Goal: Book appointment/travel/reservation

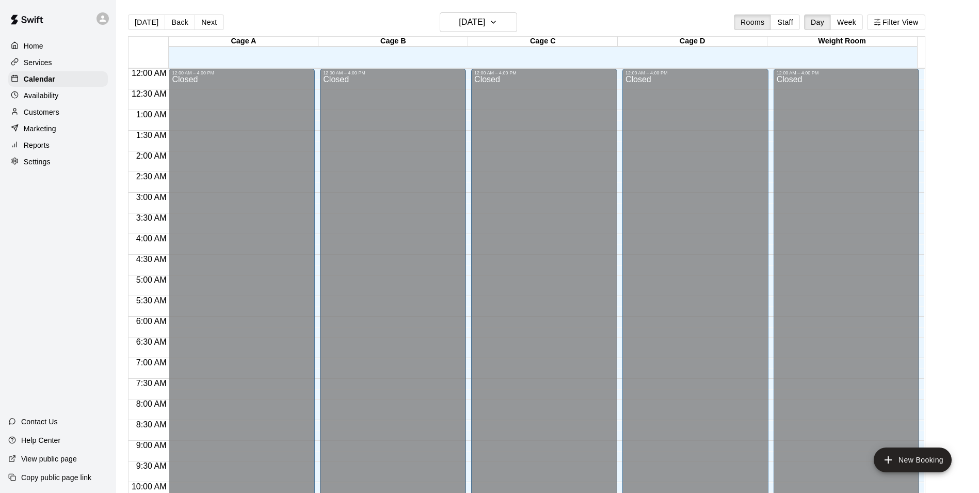
scroll to position [525, 0]
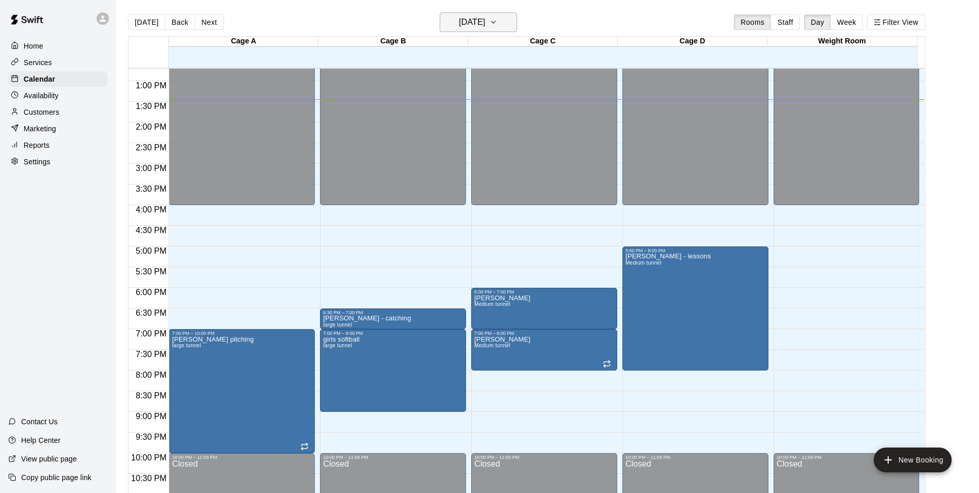
click at [485, 22] on h6 "[DATE]" at bounding box center [472, 22] width 26 height 14
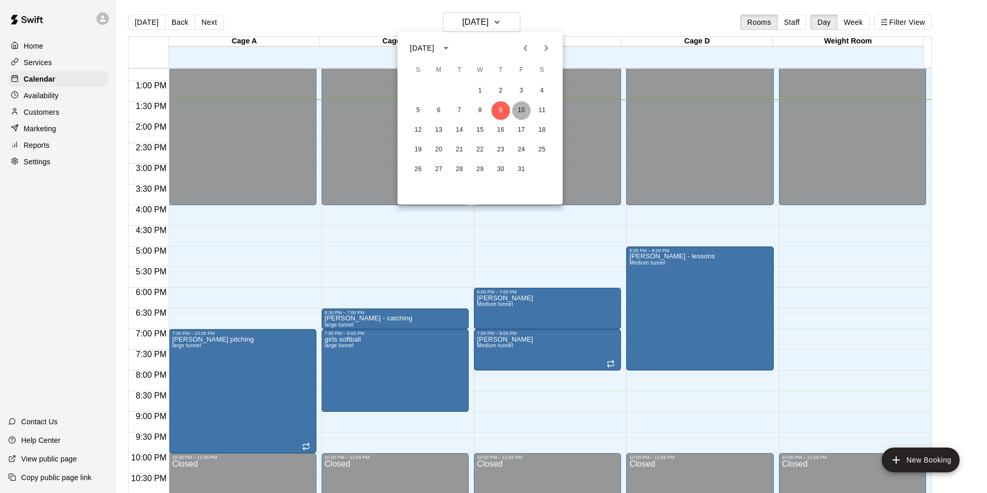
click at [521, 109] on button "10" at bounding box center [521, 110] width 19 height 19
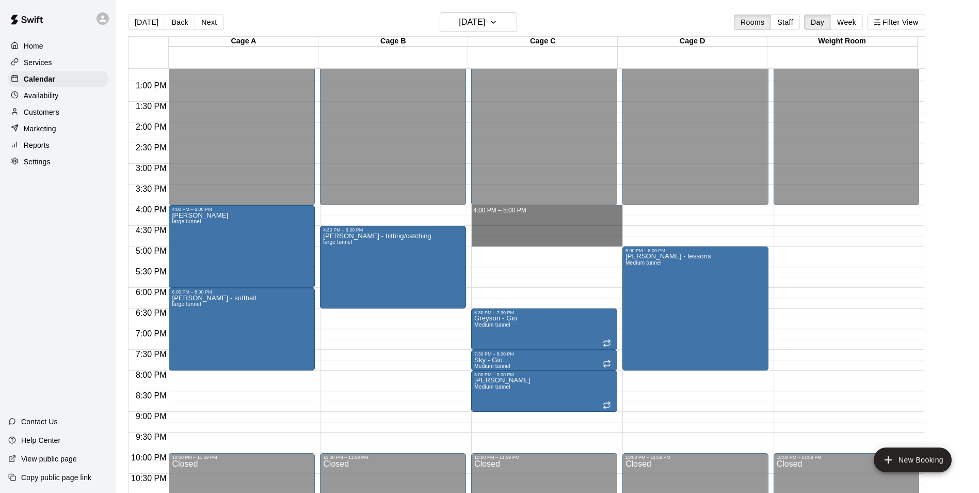
drag, startPoint x: 507, startPoint y: 212, endPoint x: 516, endPoint y: 242, distance: 30.7
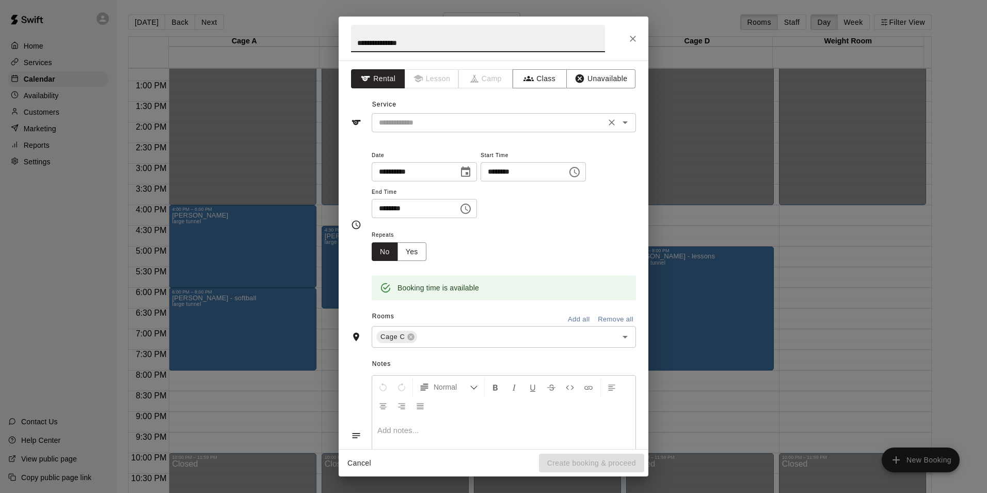
type input "**********"
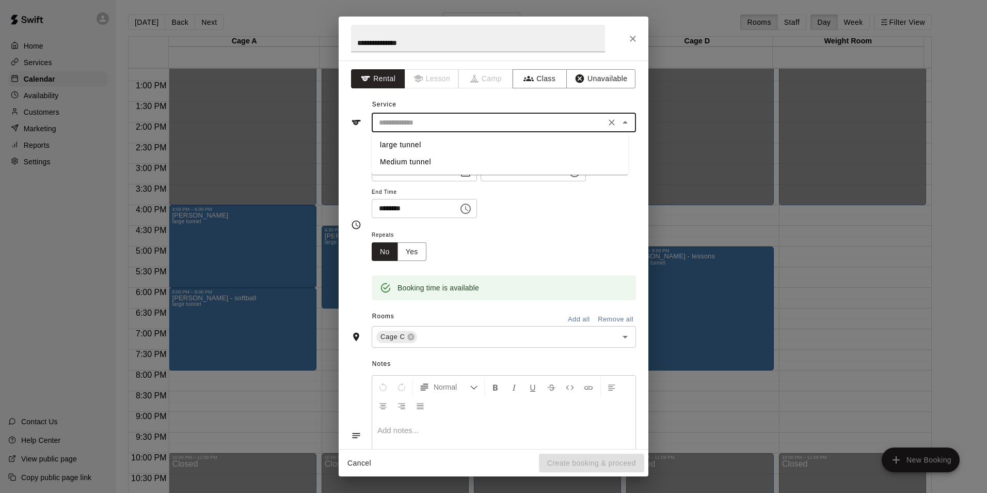
click at [451, 128] on input "text" at bounding box center [489, 122] width 228 height 13
click at [440, 163] on li "Medium tunnel" at bounding box center [500, 161] width 257 height 17
type input "**********"
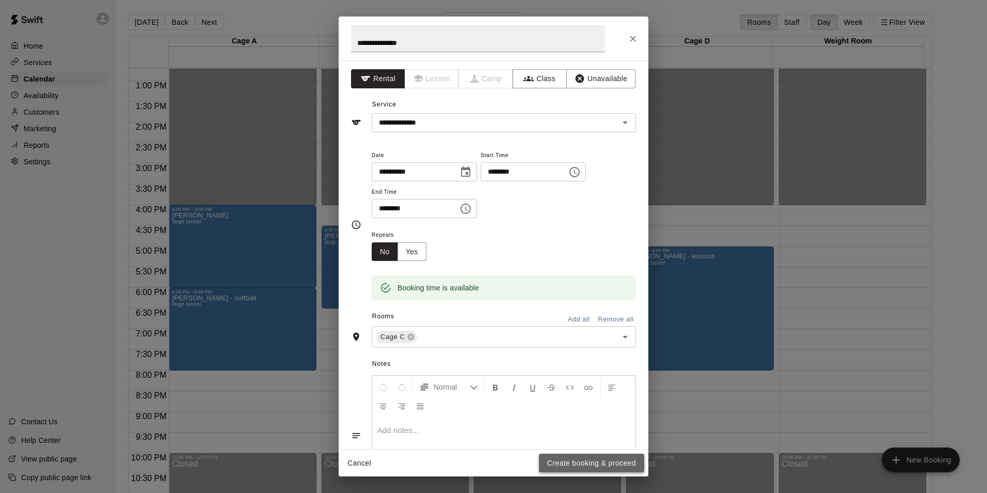
click at [595, 457] on button "Create booking & proceed" at bounding box center [591, 462] width 105 height 19
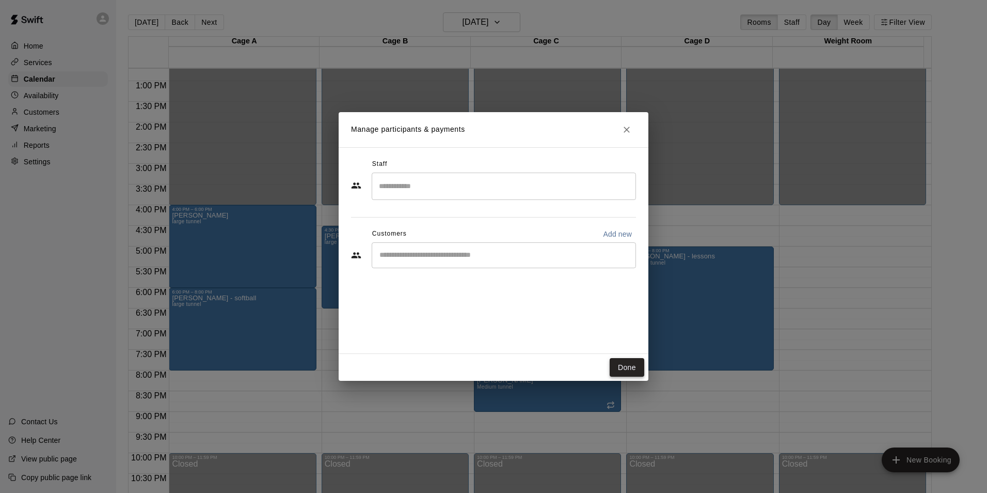
click at [627, 364] on button "Done" at bounding box center [627, 367] width 35 height 19
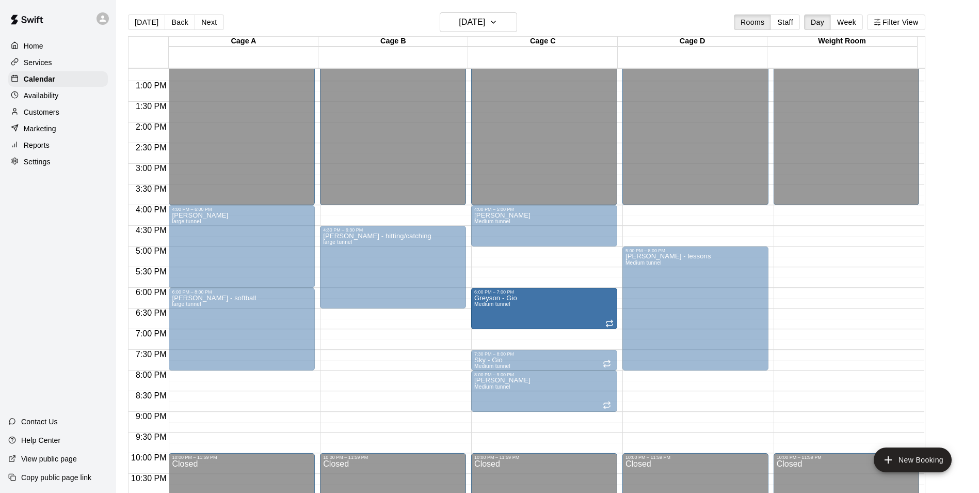
drag, startPoint x: 511, startPoint y: 324, endPoint x: 514, endPoint y: 312, distance: 12.4
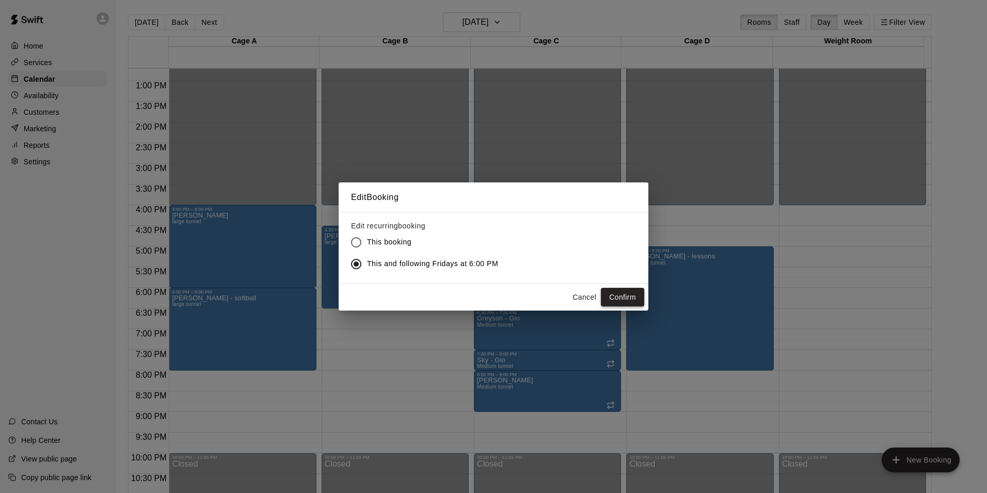
click at [621, 299] on button "Confirm" at bounding box center [622, 297] width 43 height 19
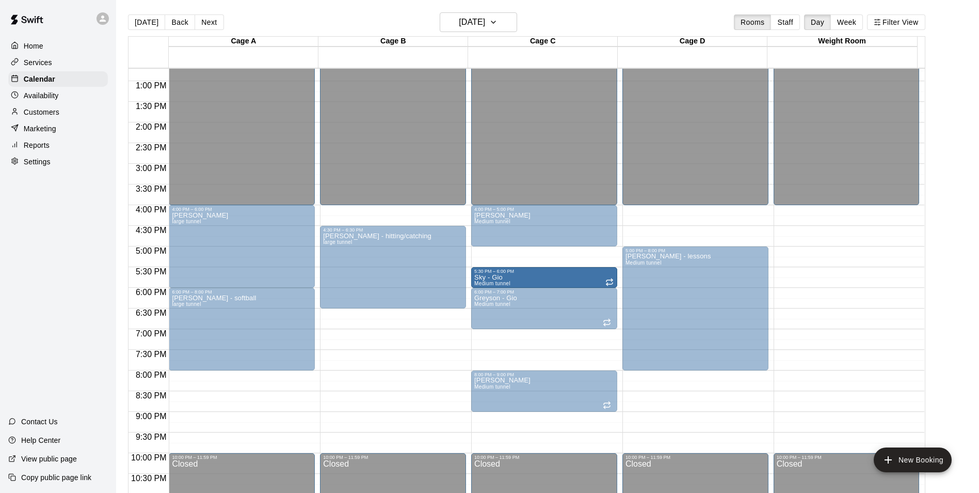
drag, startPoint x: 510, startPoint y: 360, endPoint x: 518, endPoint y: 284, distance: 76.9
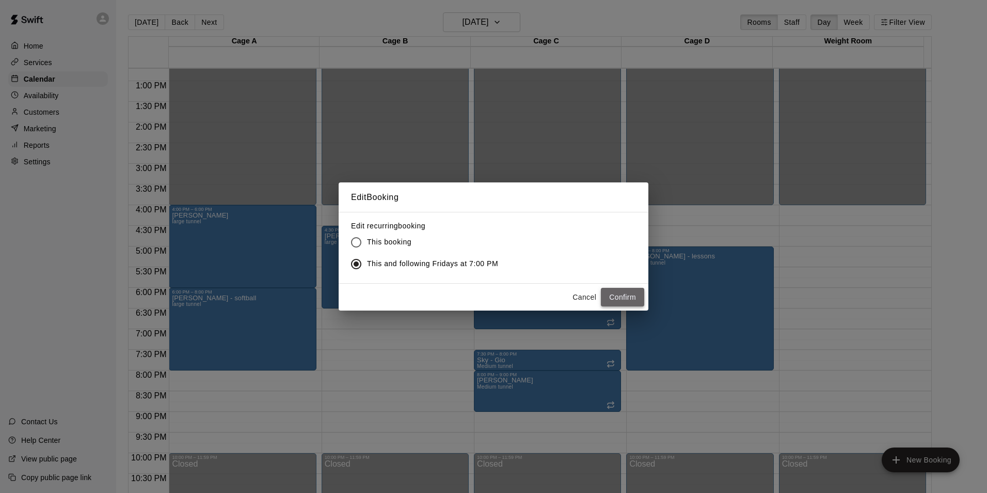
click at [623, 297] on button "Confirm" at bounding box center [622, 297] width 43 height 19
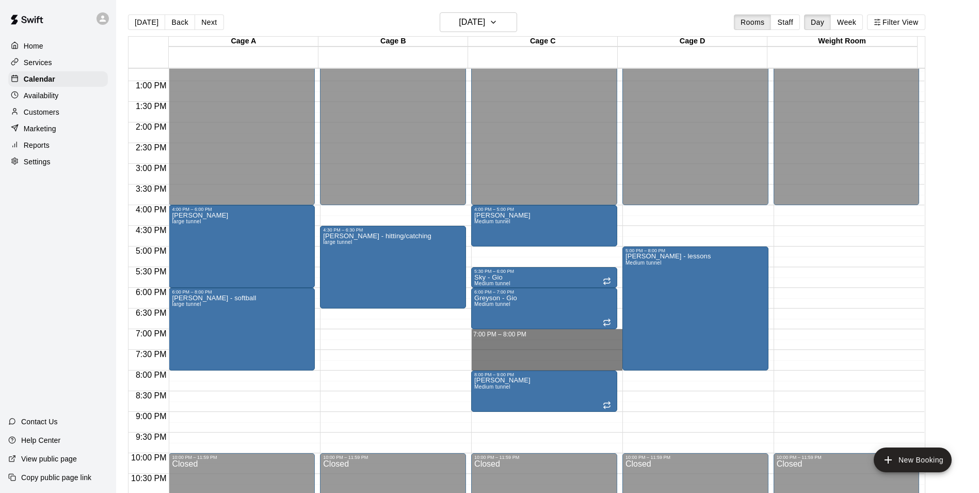
drag, startPoint x: 514, startPoint y: 333, endPoint x: 516, endPoint y: 363, distance: 29.5
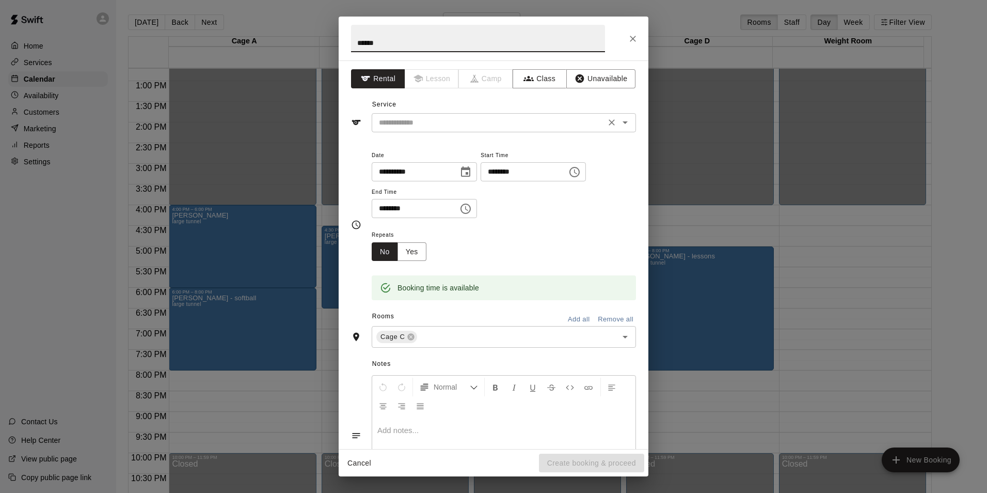
type input "******"
click at [444, 125] on input "text" at bounding box center [489, 122] width 228 height 13
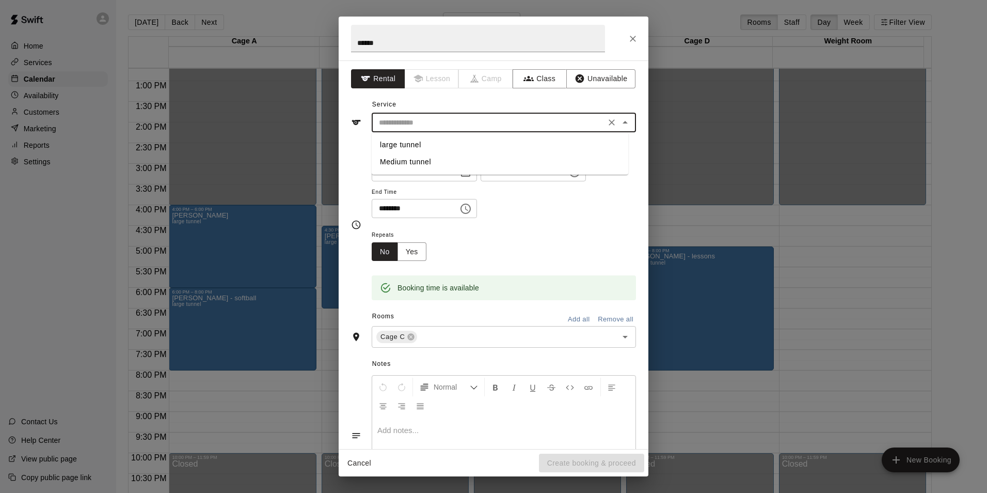
click at [414, 162] on li "Medium tunnel" at bounding box center [500, 161] width 257 height 17
type input "**********"
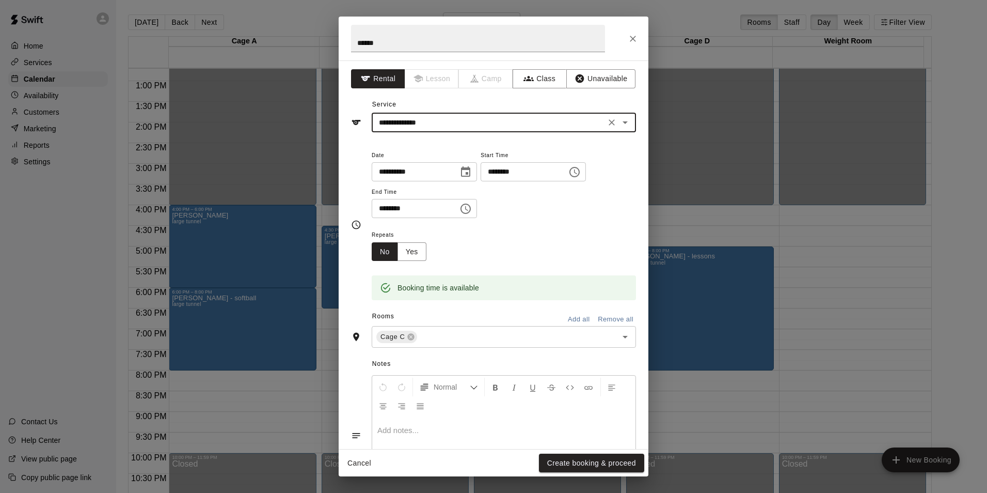
click at [598, 464] on button "Create booking & proceed" at bounding box center [591, 462] width 105 height 19
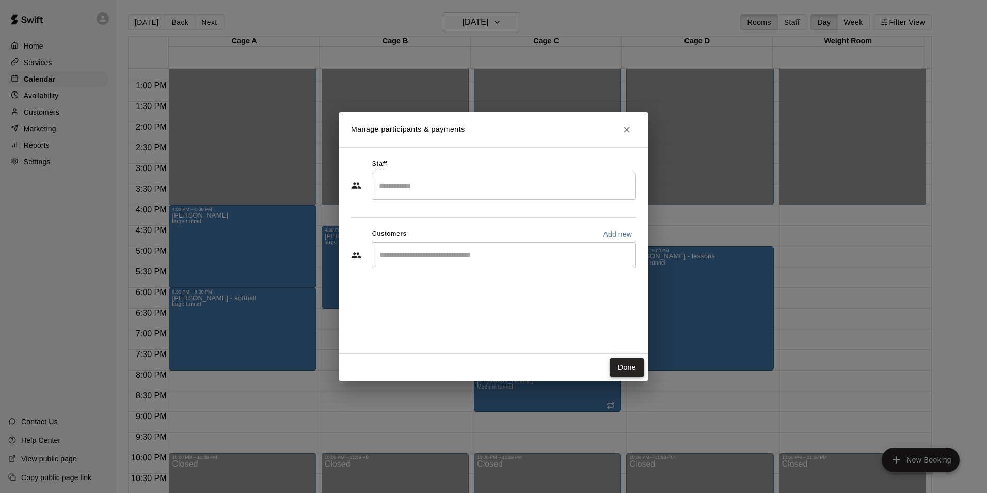
click at [629, 369] on button "Done" at bounding box center [627, 367] width 35 height 19
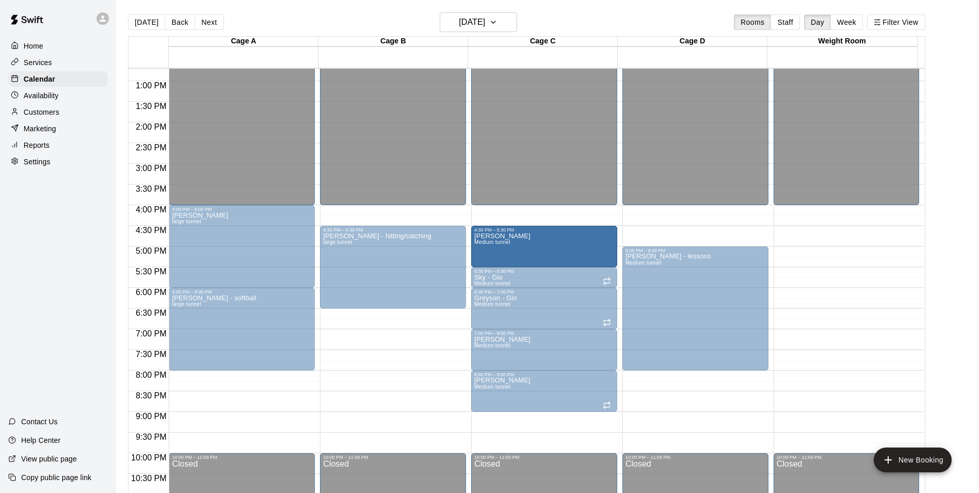
drag, startPoint x: 551, startPoint y: 231, endPoint x: 549, endPoint y: 257, distance: 25.9
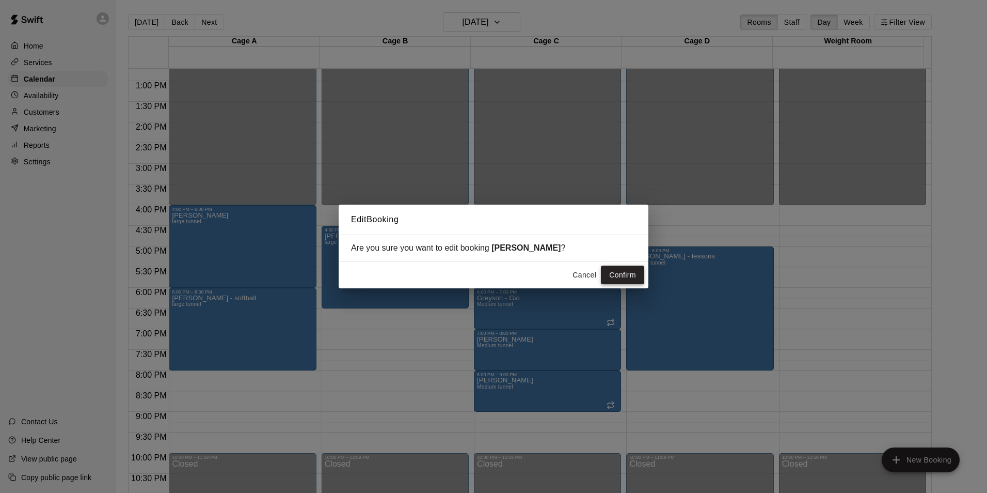
click at [617, 278] on button "Confirm" at bounding box center [622, 274] width 43 height 19
